Goal: Task Accomplishment & Management: Use online tool/utility

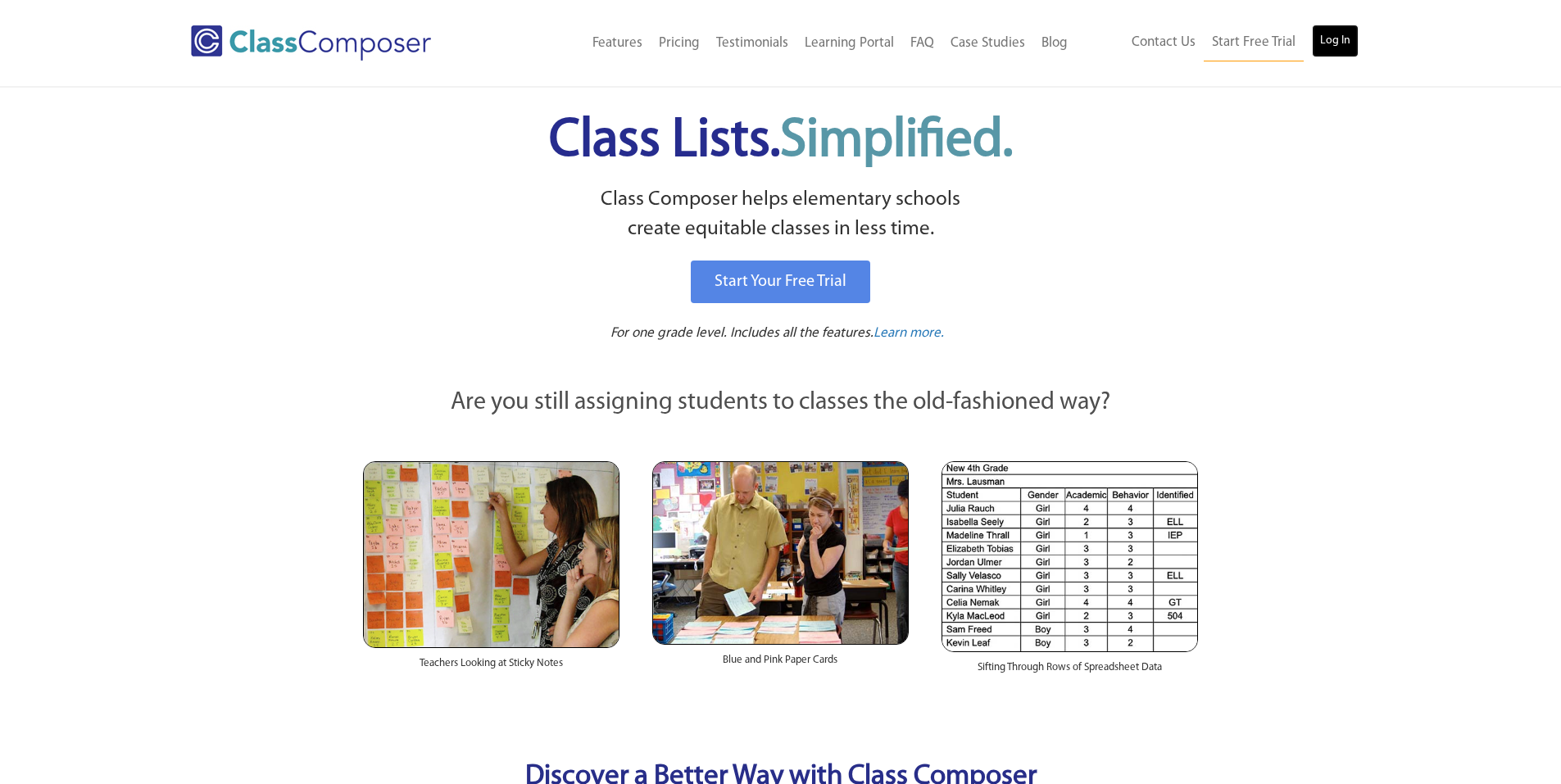
click at [1338, 48] on link "Log In" at bounding box center [1335, 41] width 47 height 33
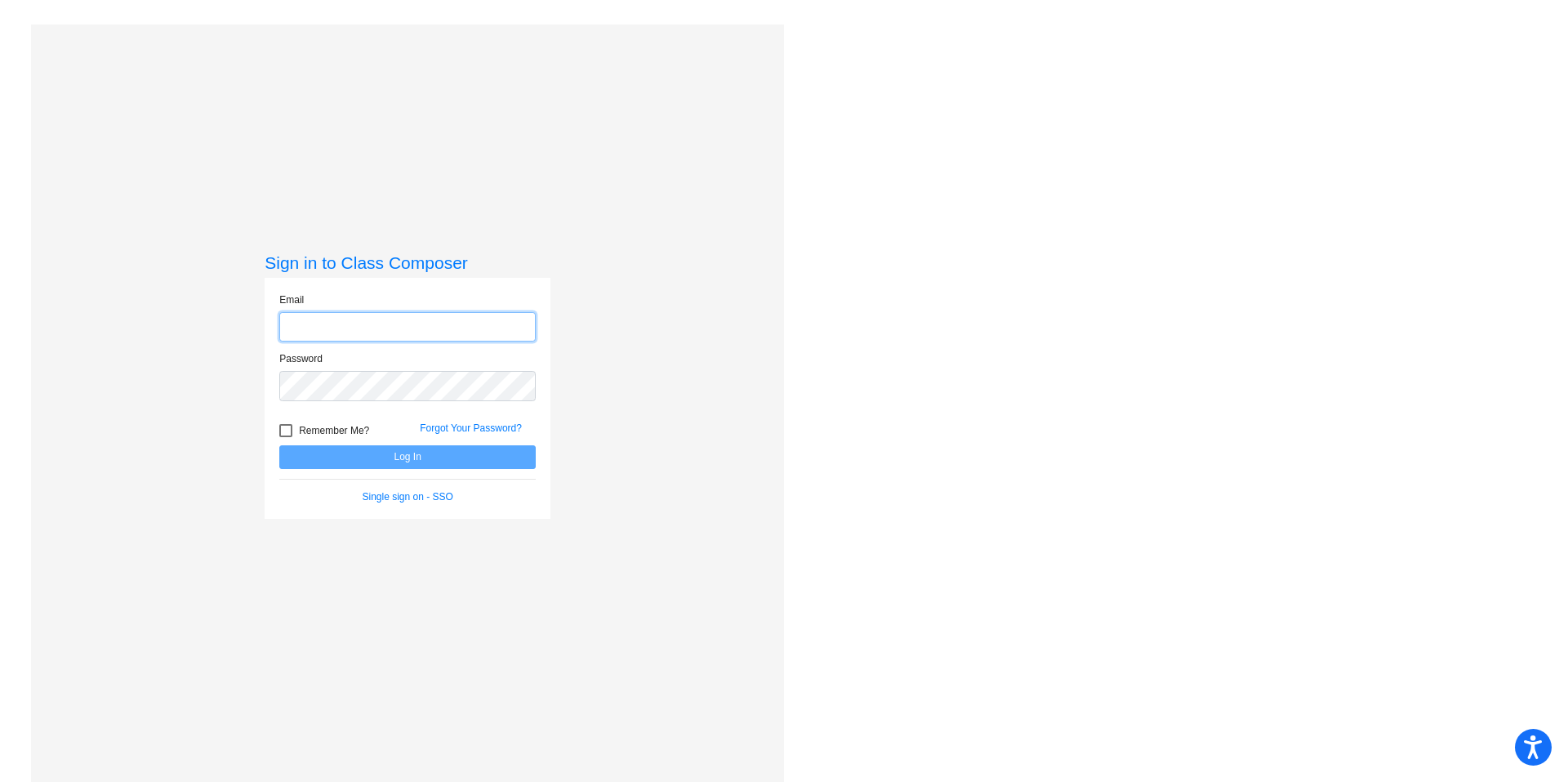
type input "emily_bruland@lkstevens.wednet.edu"
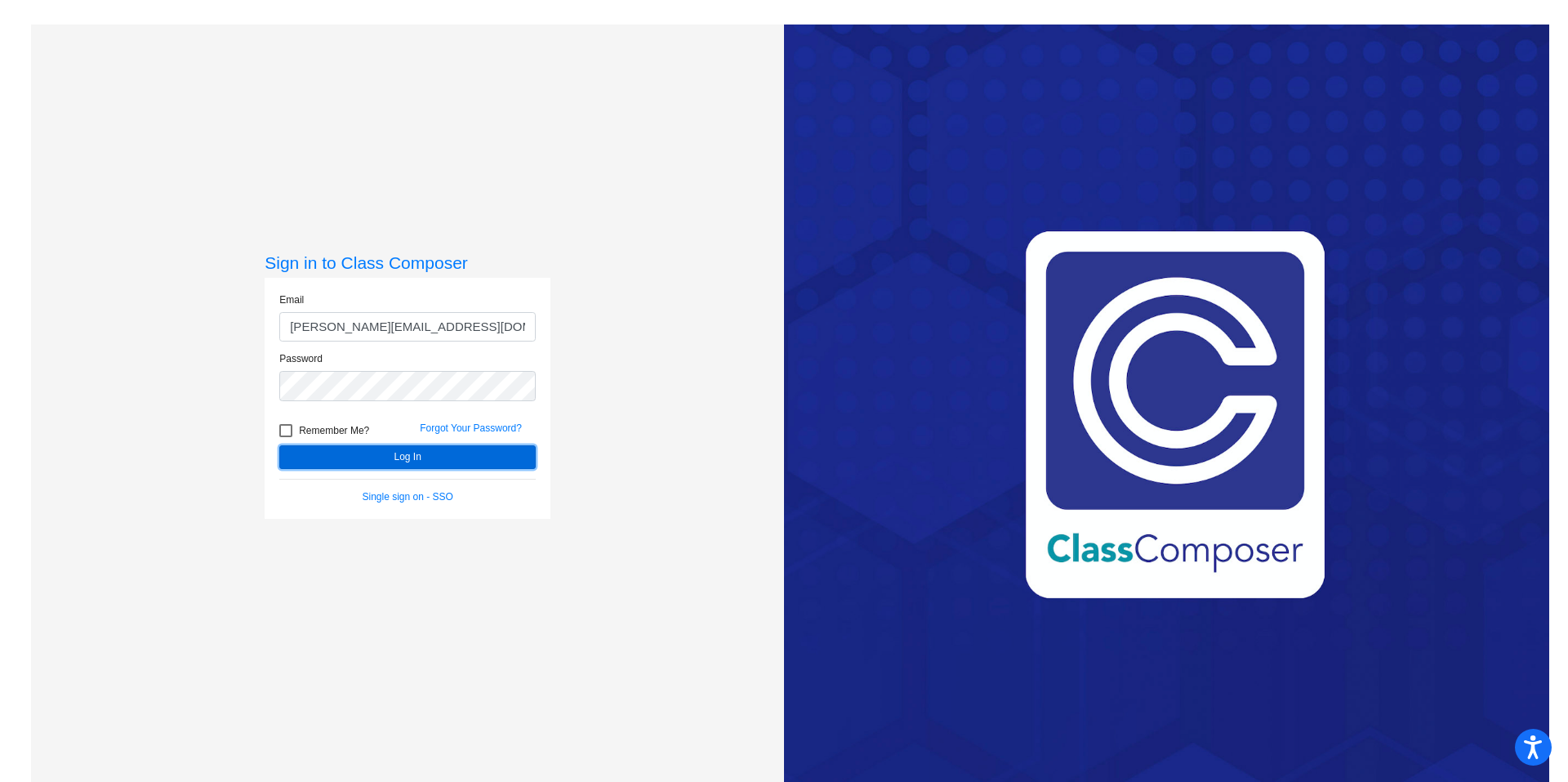
click at [415, 462] on button "Log In" at bounding box center [407, 457] width 256 height 24
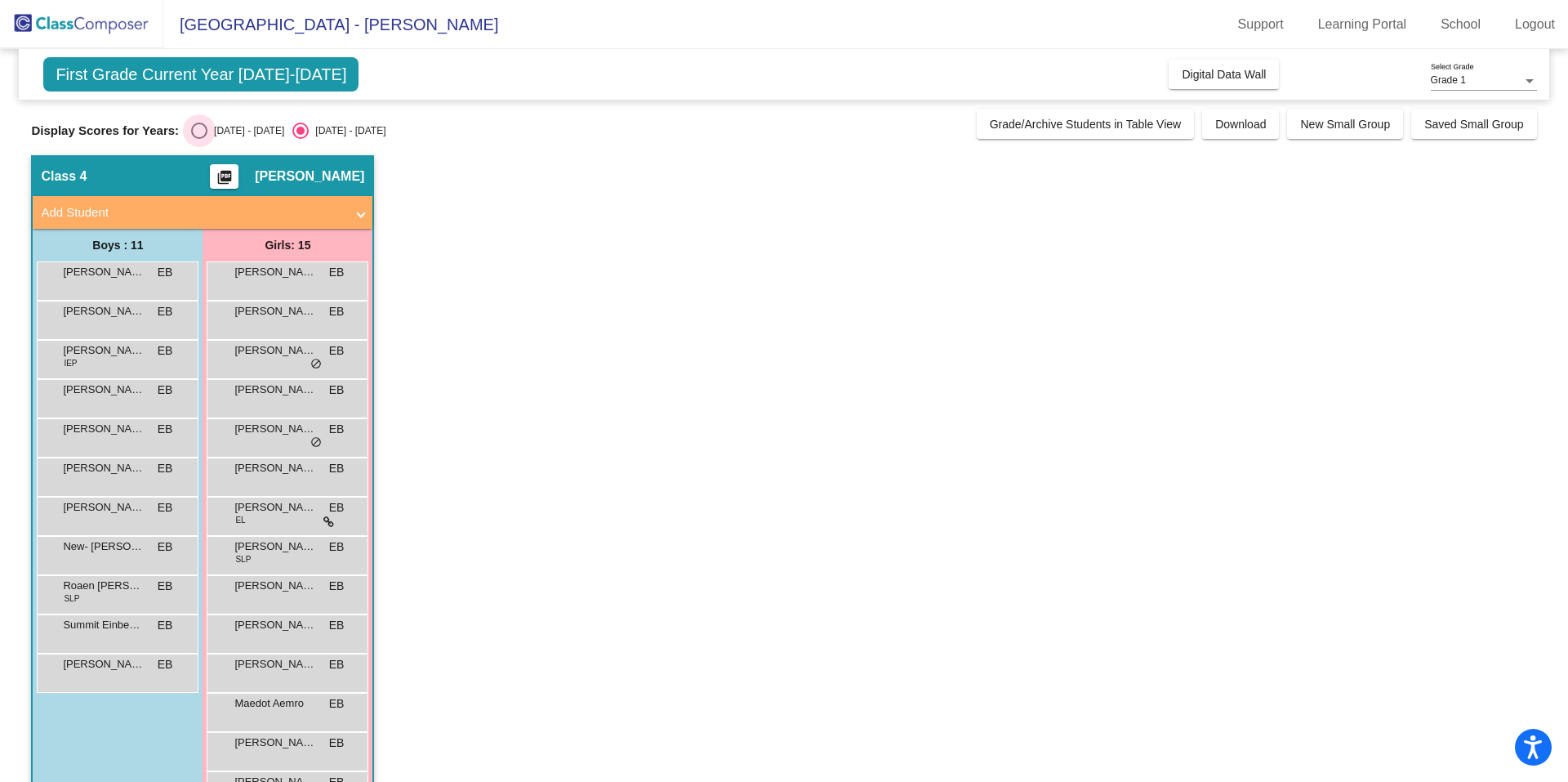
click at [197, 136] on div "Select an option" at bounding box center [199, 130] width 16 height 16
click at [199, 139] on input "2024 - 2025" at bounding box center [199, 139] width 1 height 1
radio input "true"
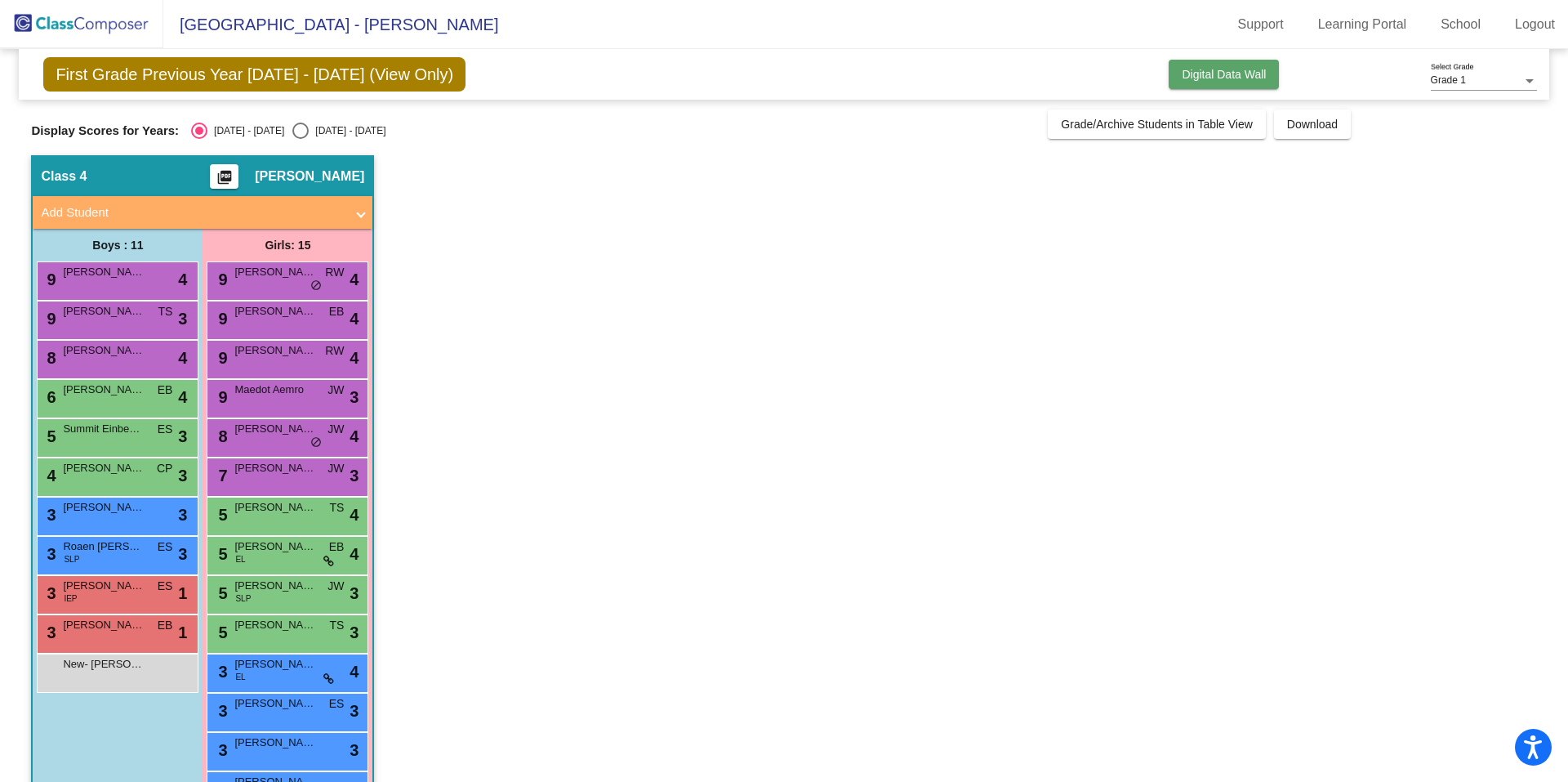
click at [1190, 81] on span "Digital Data Wall" at bounding box center [1224, 74] width 85 height 13
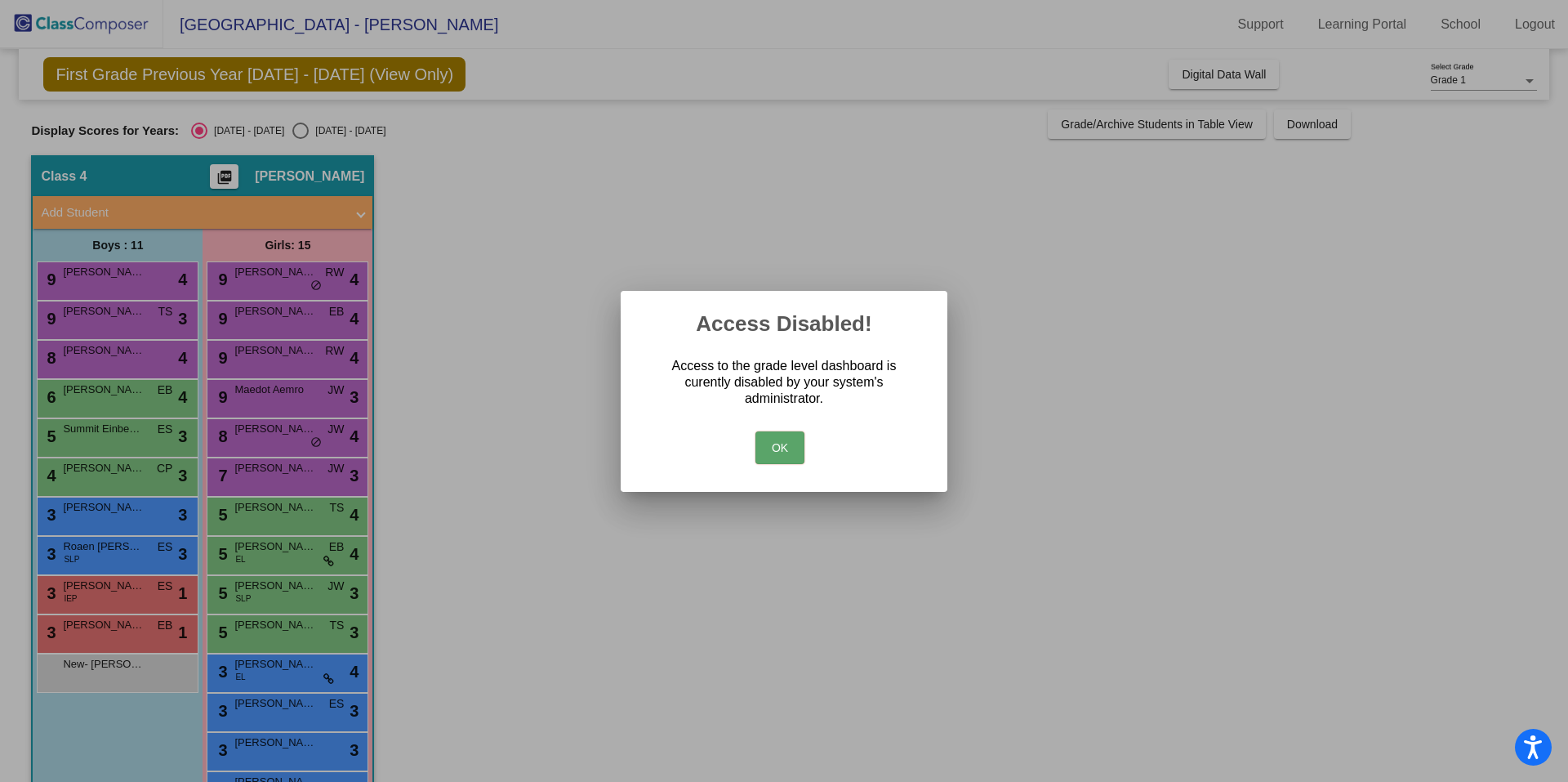
click at [789, 449] on button "OK" at bounding box center [780, 447] width 49 height 33
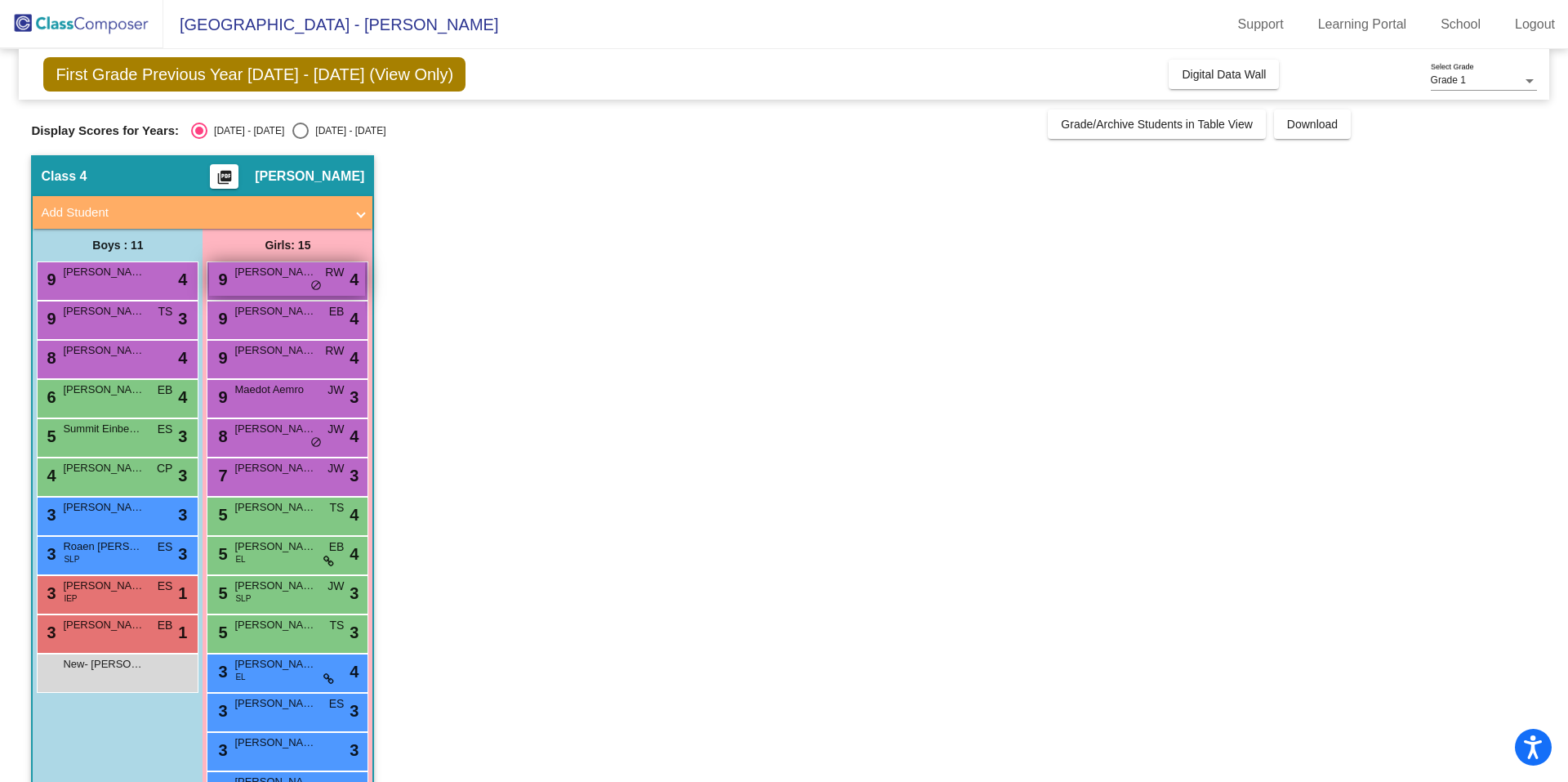
click at [356, 281] on span "4" at bounding box center [354, 279] width 9 height 25
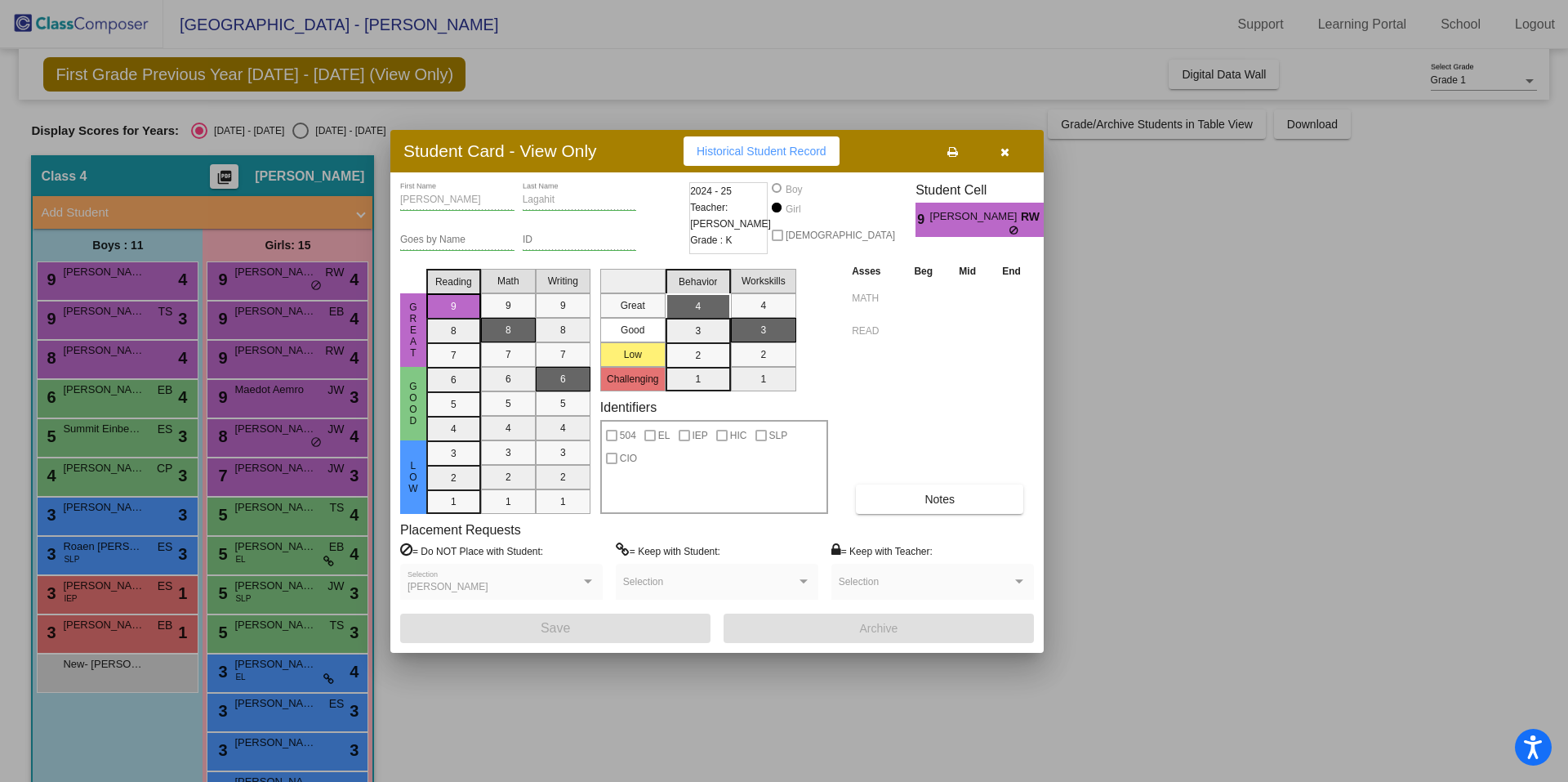
click at [254, 322] on div at bounding box center [784, 391] width 1568 height 782
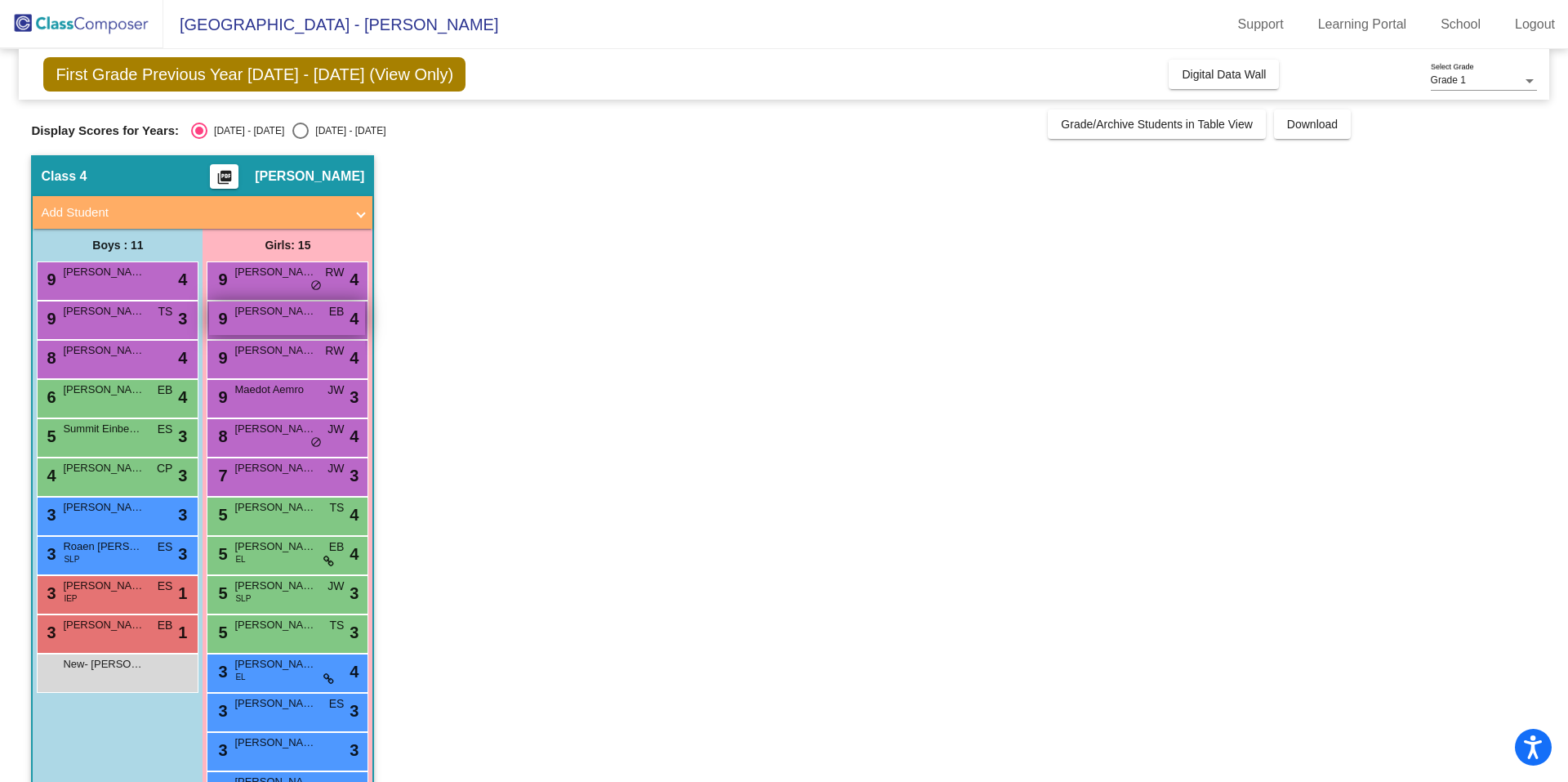
click at [219, 316] on span "9" at bounding box center [220, 318] width 13 height 18
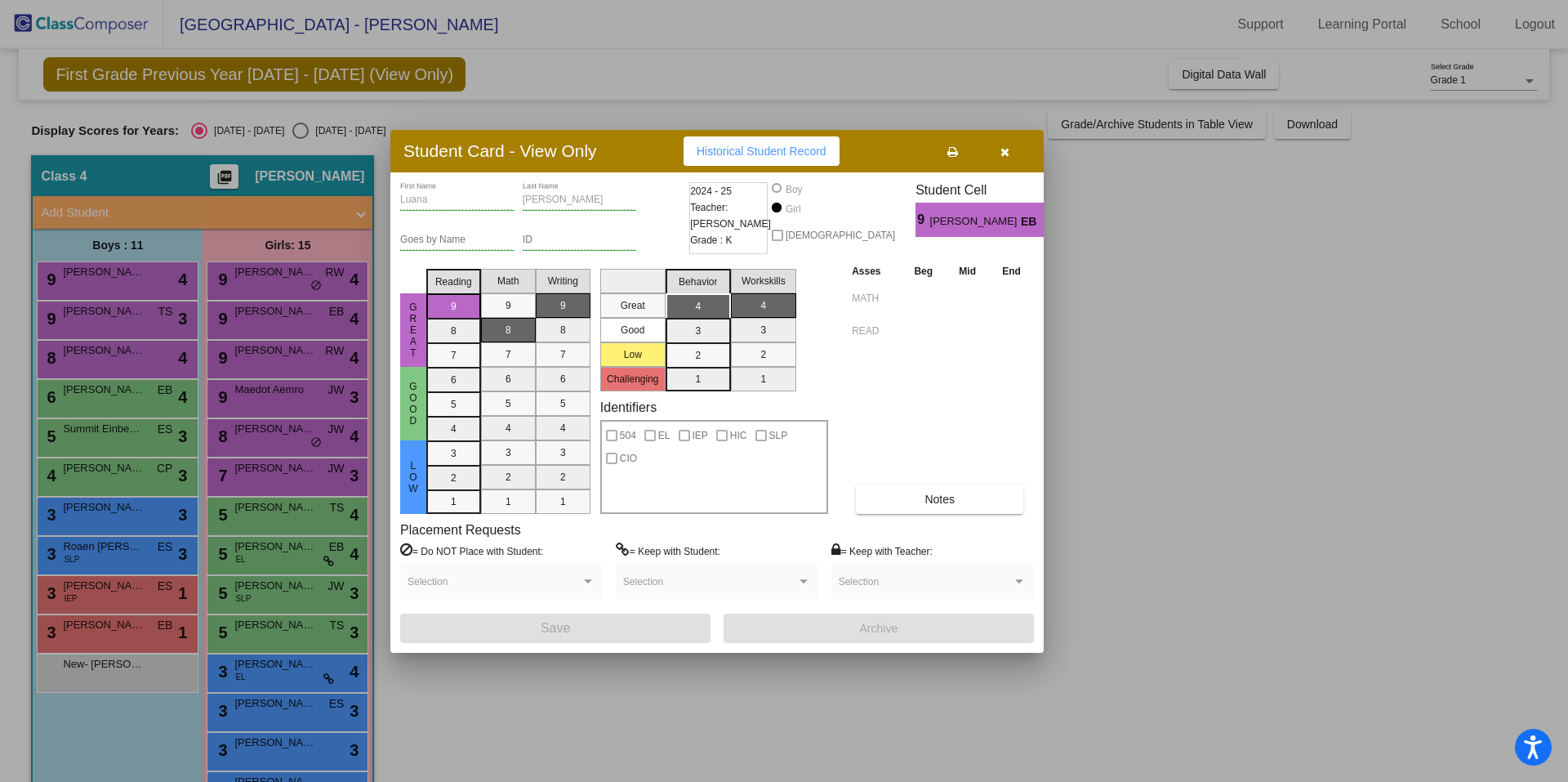
click at [233, 358] on div at bounding box center [784, 391] width 1568 height 782
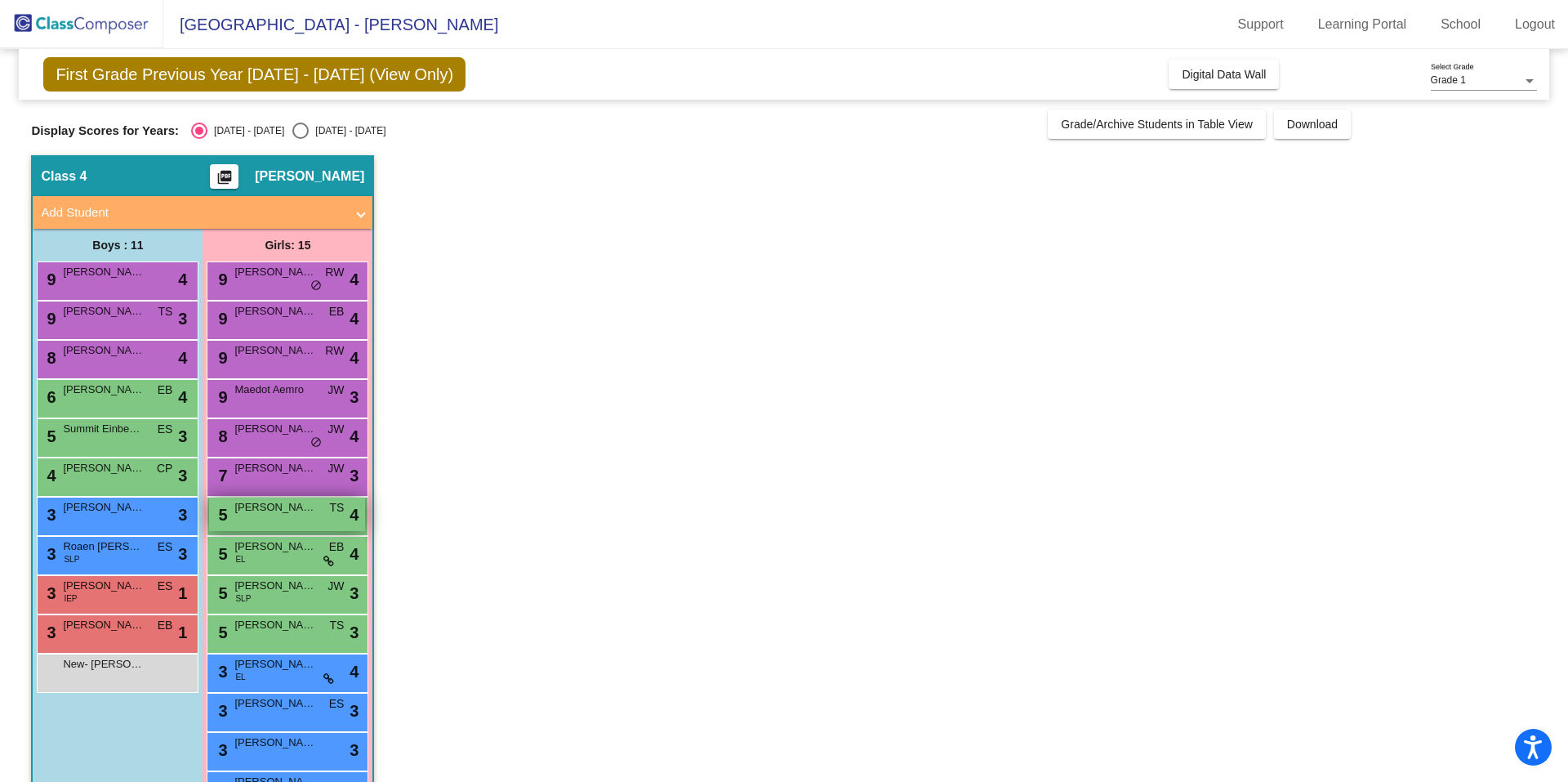
click at [229, 523] on div "5 Aria Frey TS lock do_not_disturb_alt 4" at bounding box center [287, 515] width 156 height 34
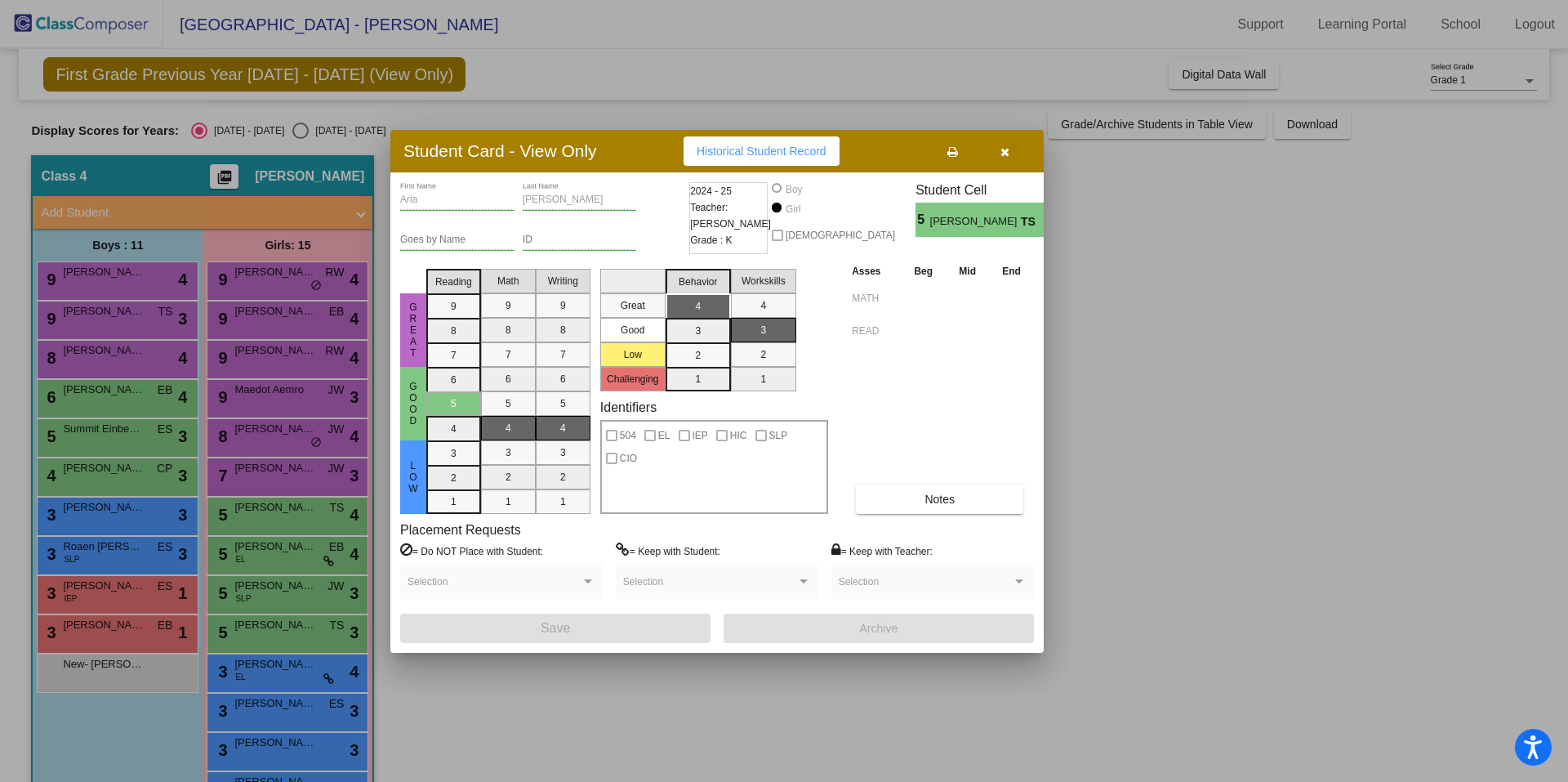
click at [499, 290] on mat-selection-list "Math 9 8 7 6 5 4 3 2 1" at bounding box center [508, 388] width 55 height 252
click at [510, 280] on mat-selection-list "Math 9 8 7 6 5 4 3 2 1" at bounding box center [508, 388] width 55 height 252
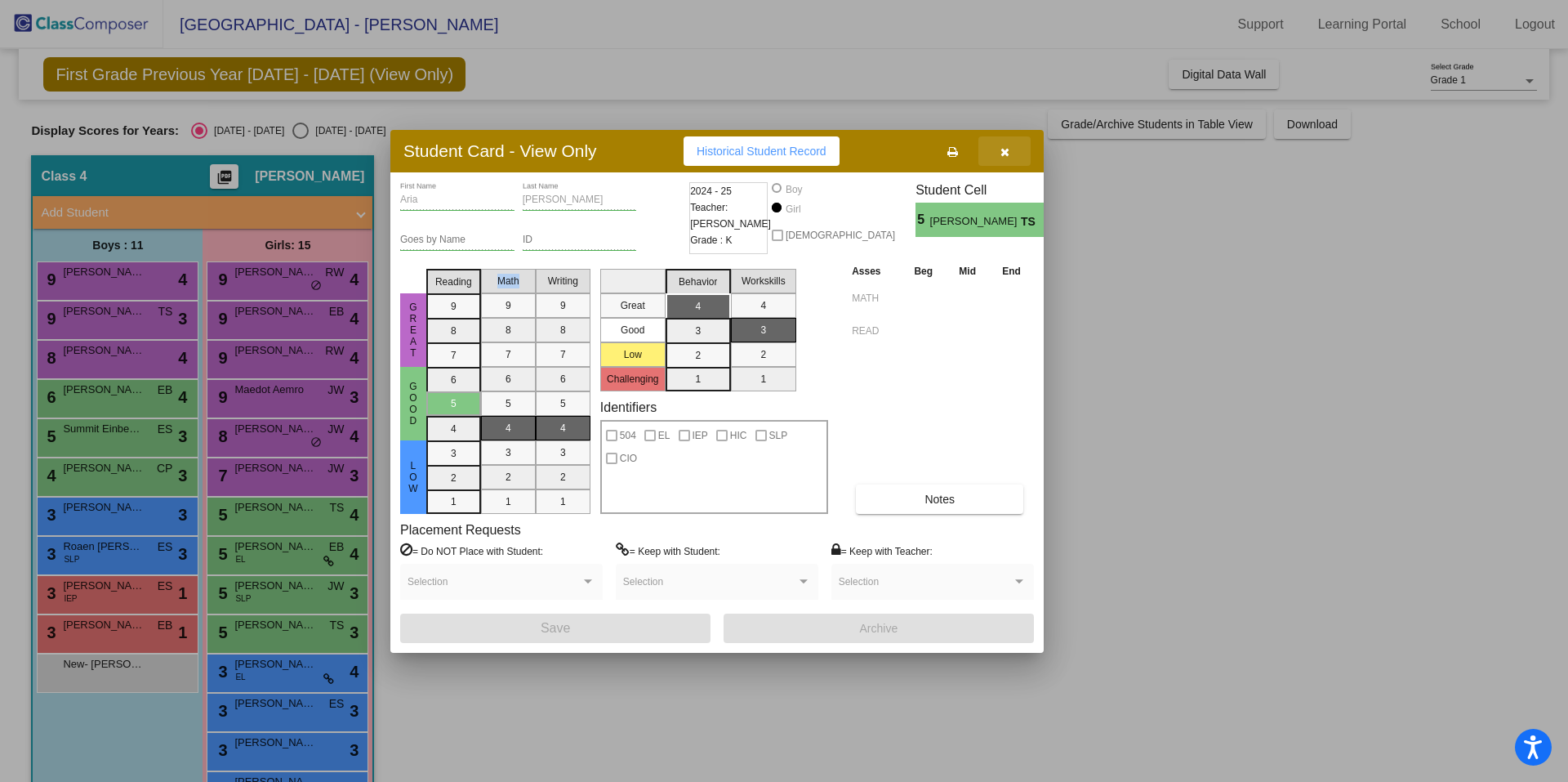
click at [1003, 150] on icon "button" at bounding box center [1005, 152] width 9 height 12
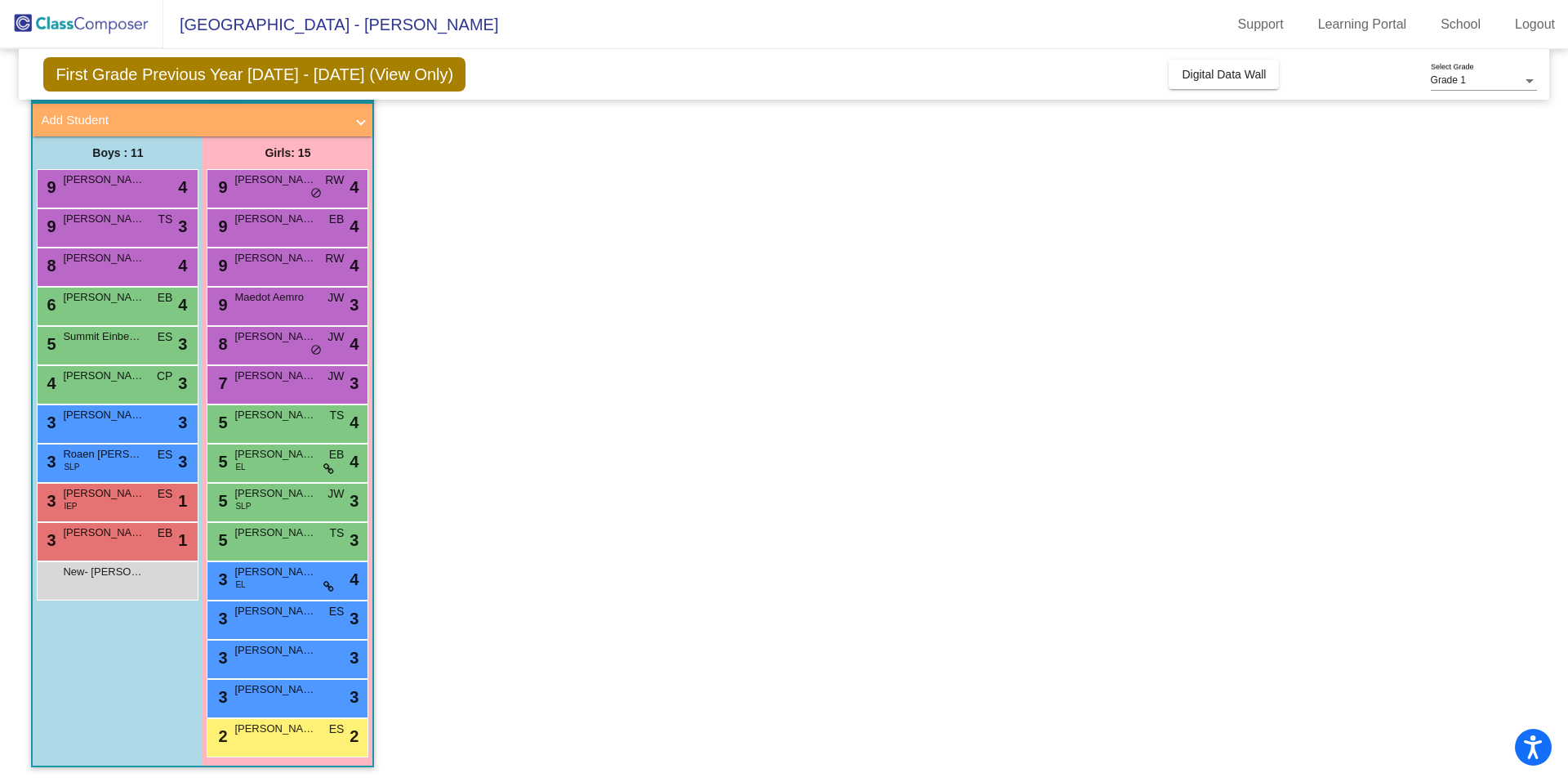
scroll to position [94, 0]
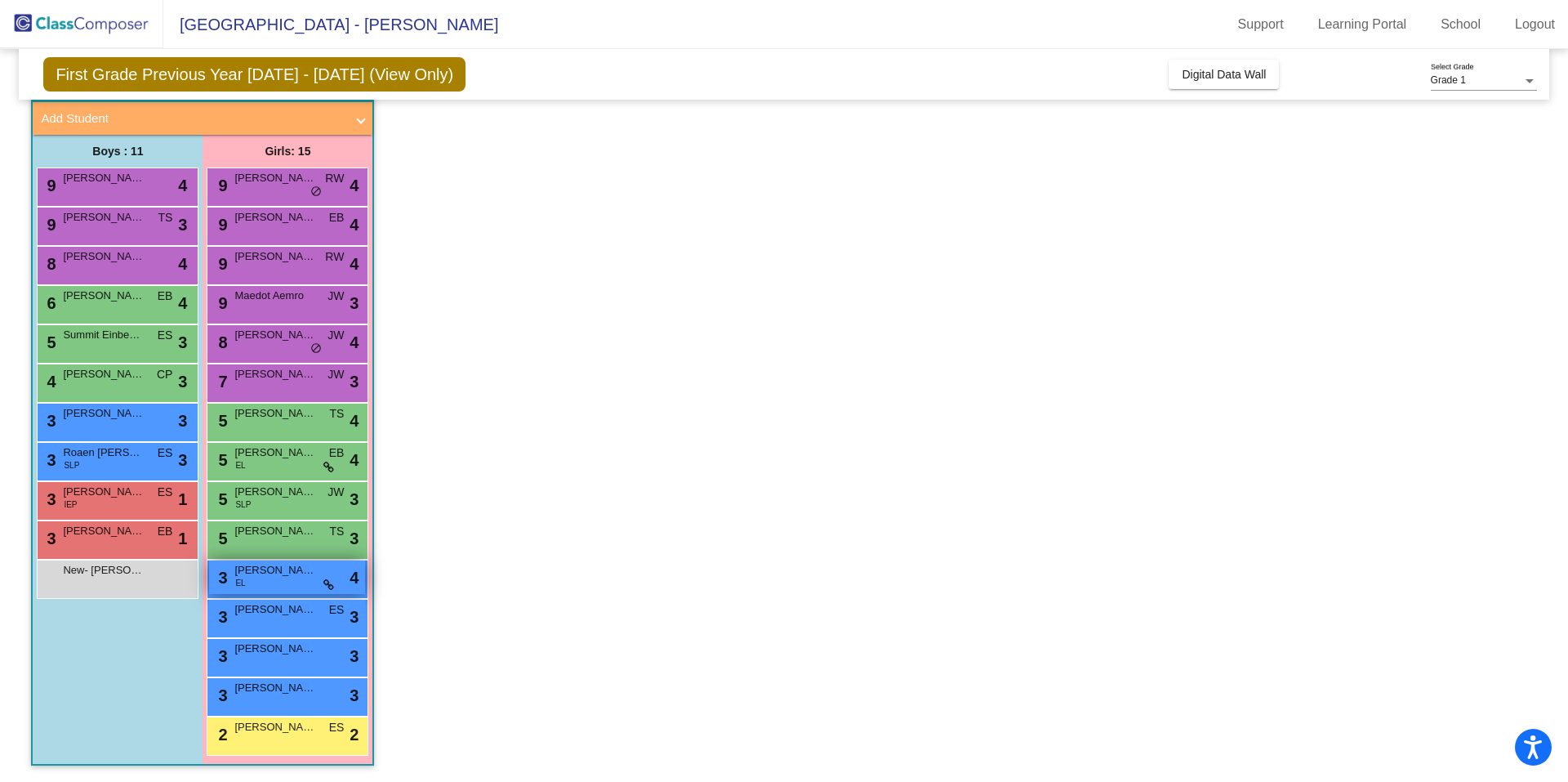
click at [347, 574] on div "3 Emma Voloshchuk EL lock do_not_disturb_alt 4" at bounding box center [287, 577] width 156 height 34
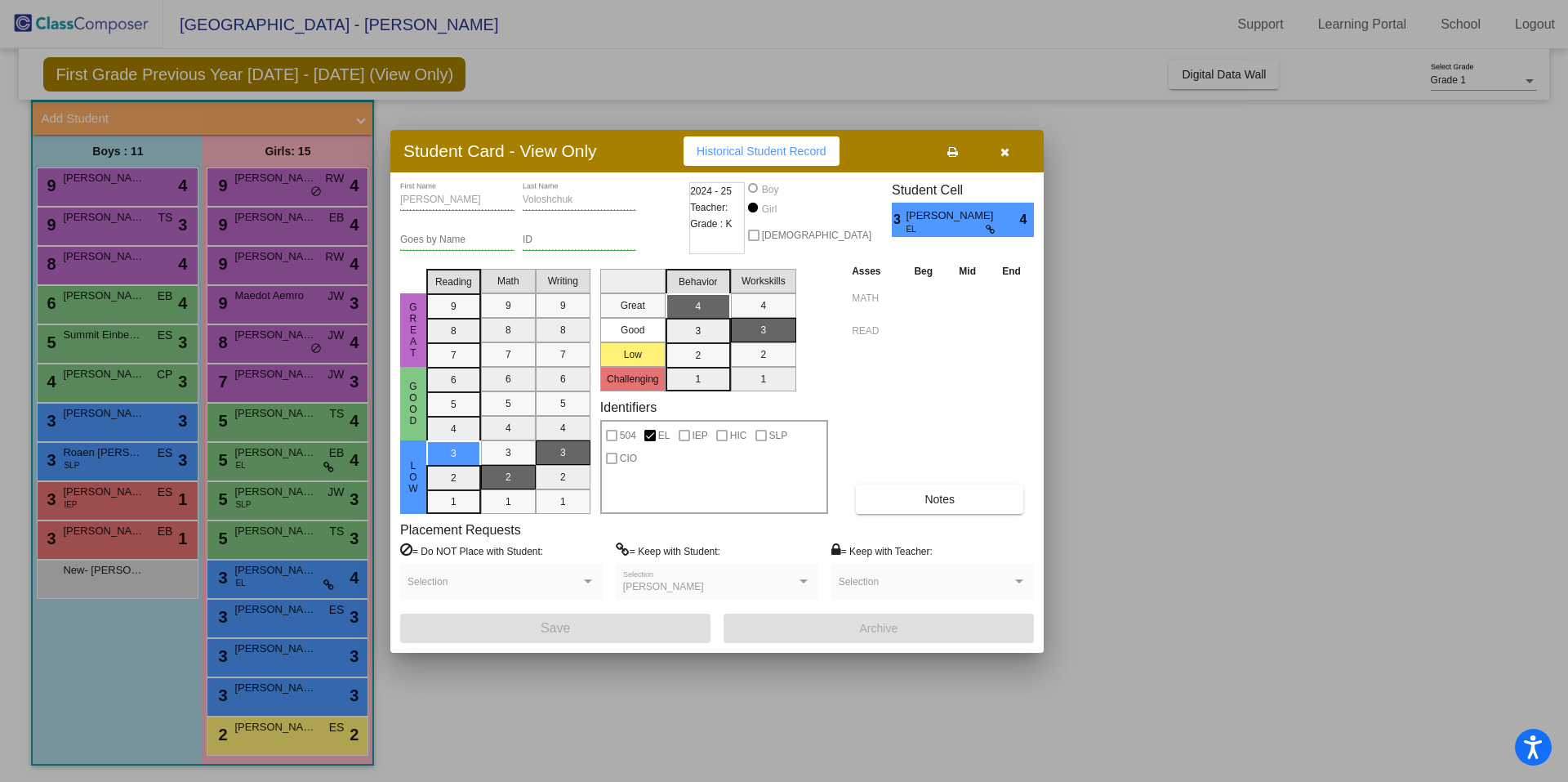
click at [1252, 434] on div at bounding box center [784, 391] width 1568 height 782
